Goal: Transaction & Acquisition: Purchase product/service

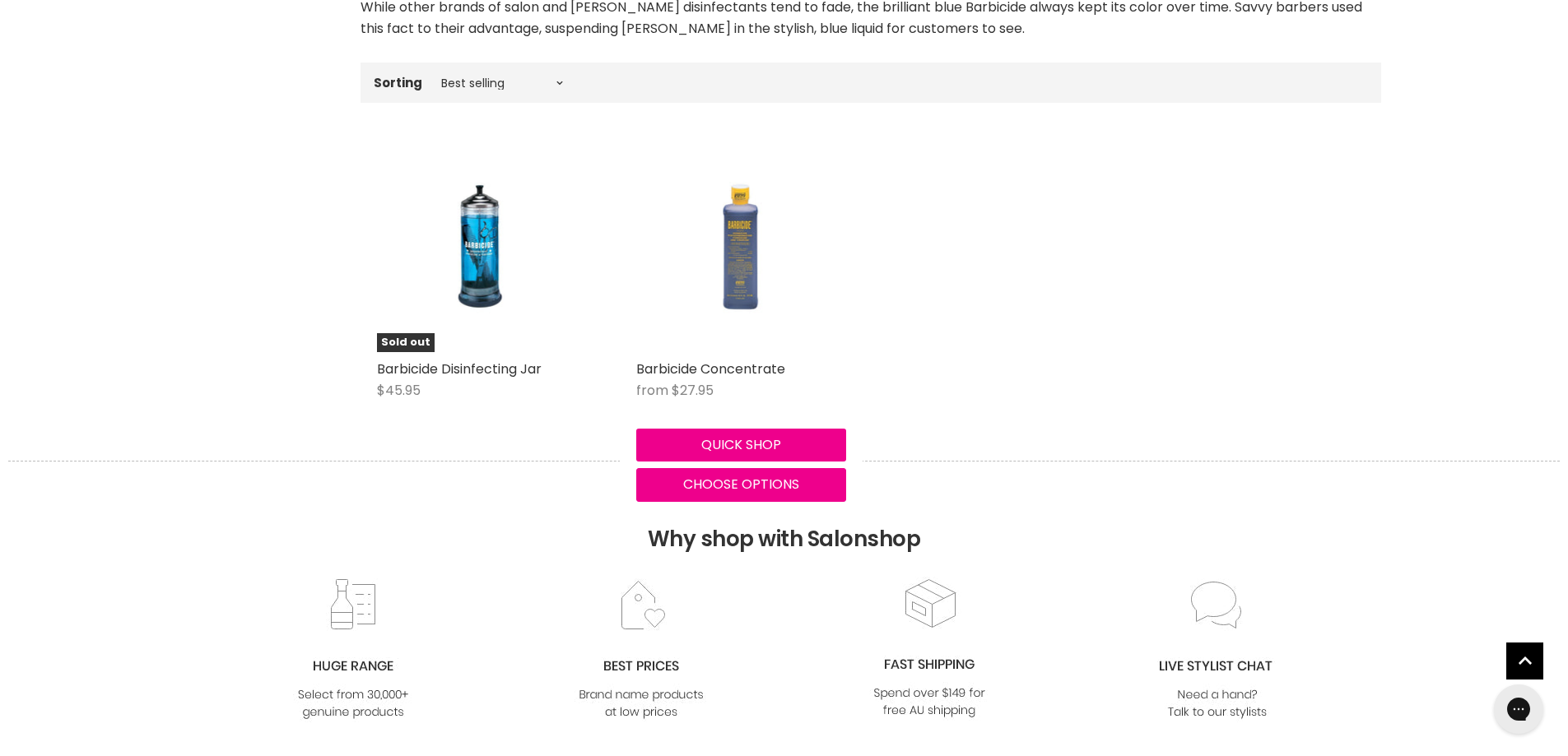
click at [763, 284] on img "Main content" at bounding box center [741, 247] width 140 height 209
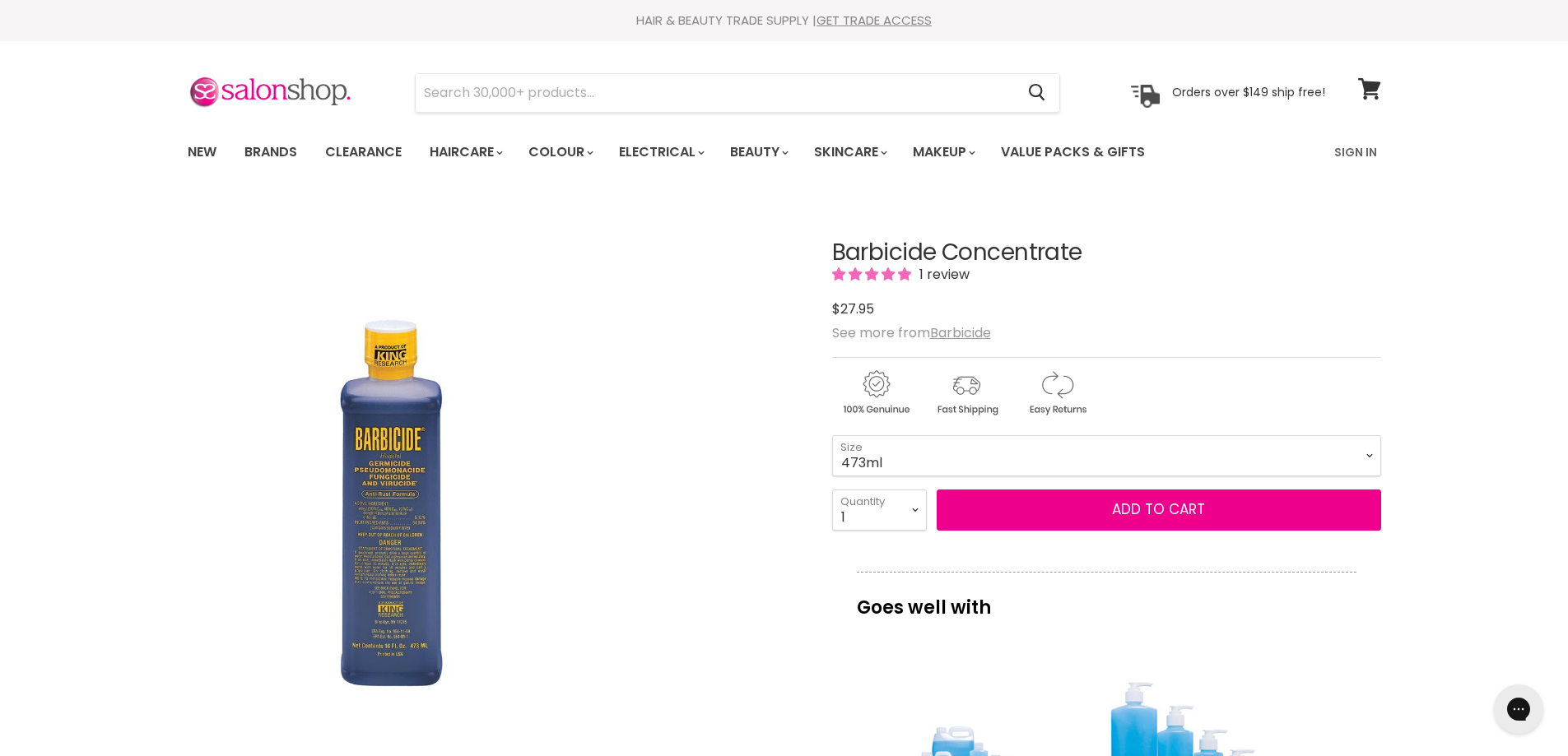
click at [401, 497] on img "Barbicide Concentrate image. Click or Scroll to Zoom." at bounding box center [391, 505] width 410 height 615
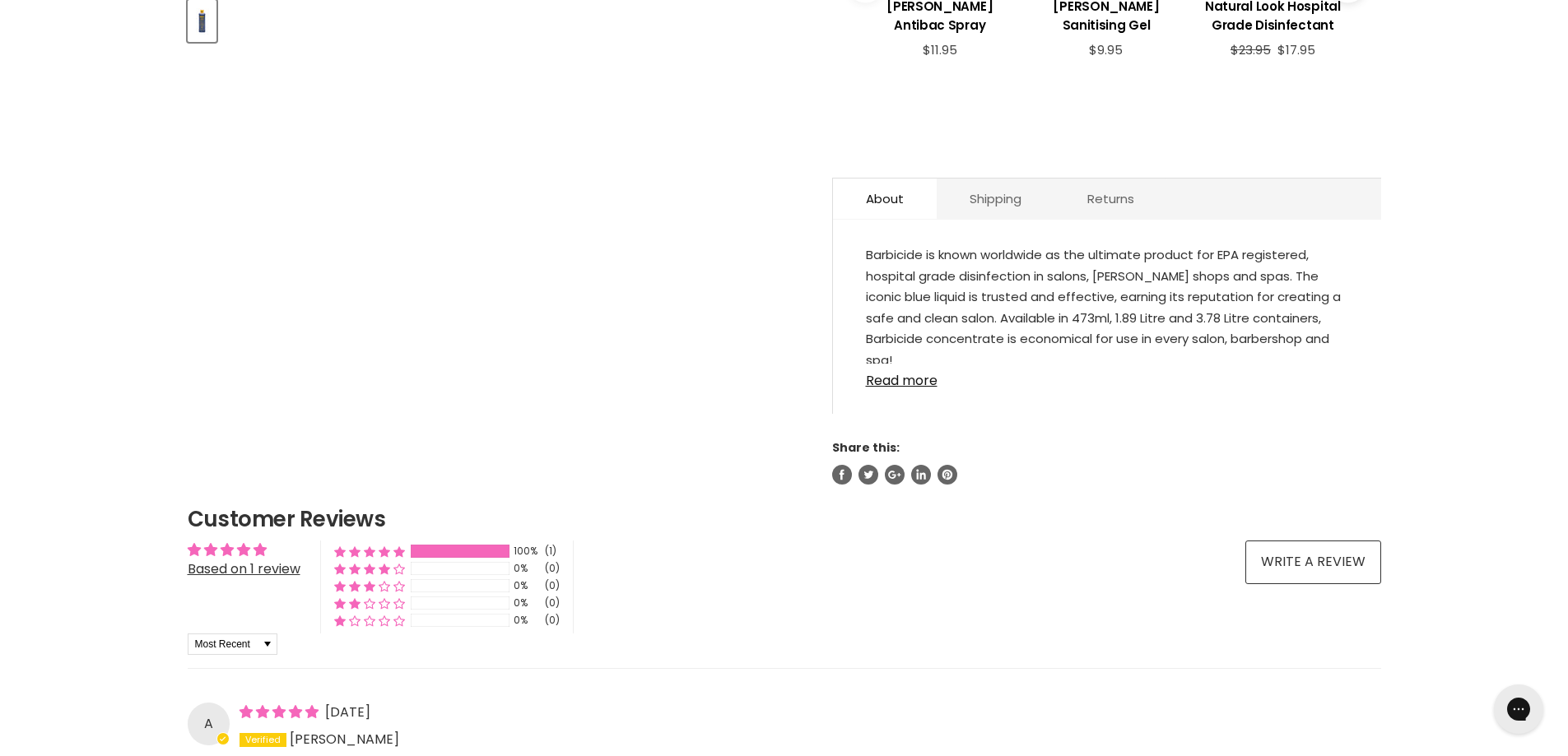
scroll to position [823, 0]
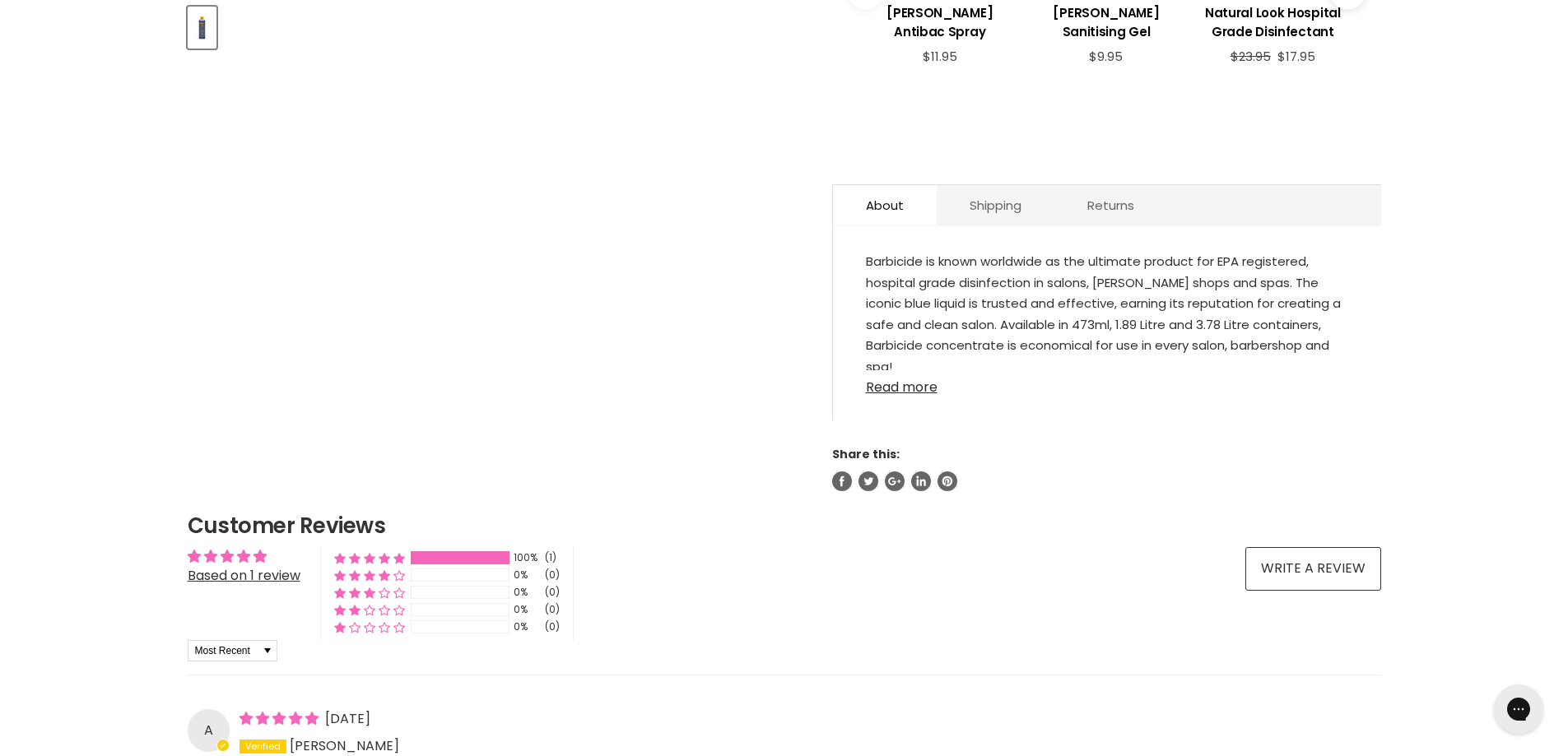
click at [898, 371] on link "Read more" at bounding box center [1107, 383] width 482 height 25
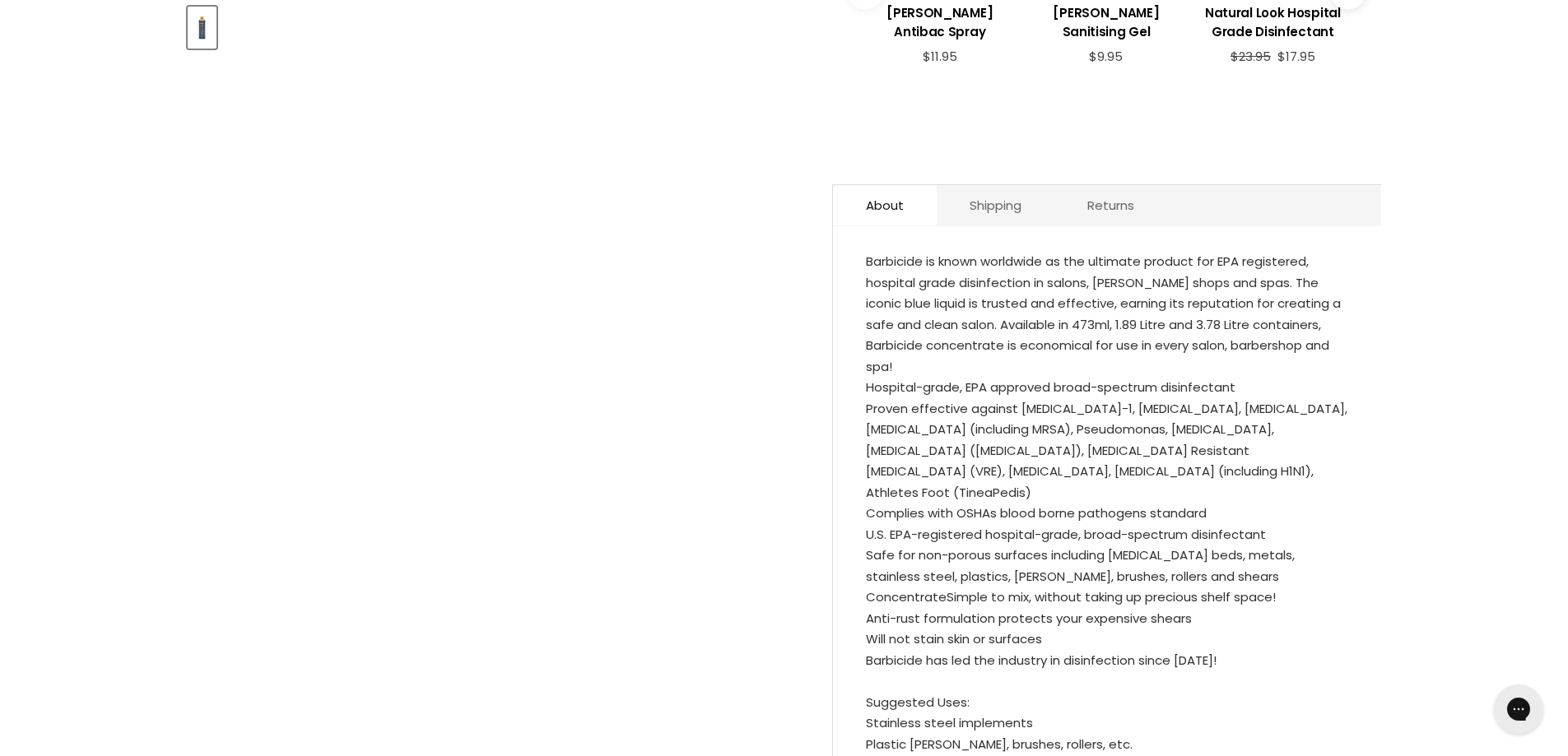
click at [927, 399] on li "Proven effective against [MEDICAL_DATA]-1, [MEDICAL_DATA], [MEDICAL_DATA], [MED…" at bounding box center [1107, 451] width 482 height 106
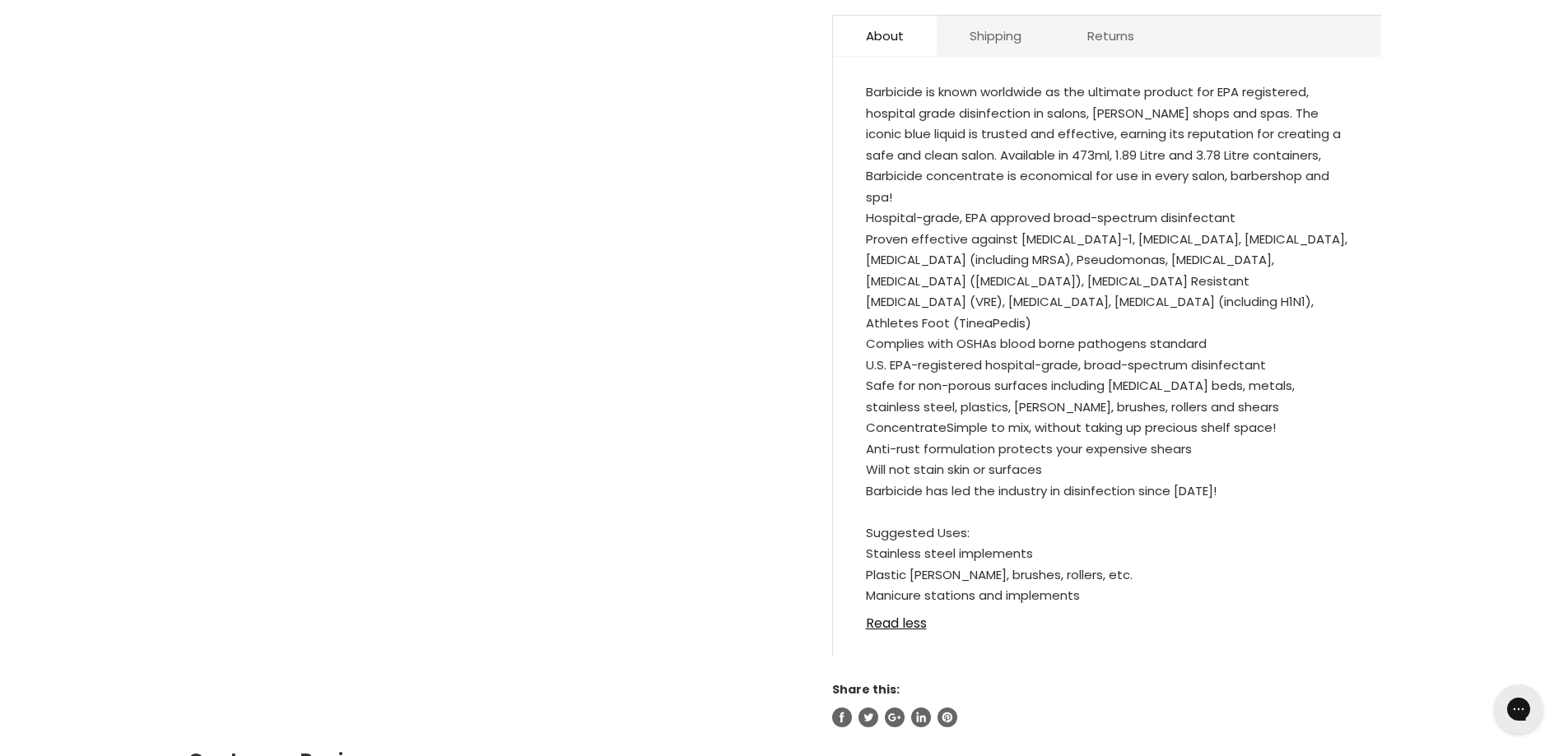
scroll to position [988, 0]
